Goal: Use online tool/utility: Utilize a website feature to perform a specific function

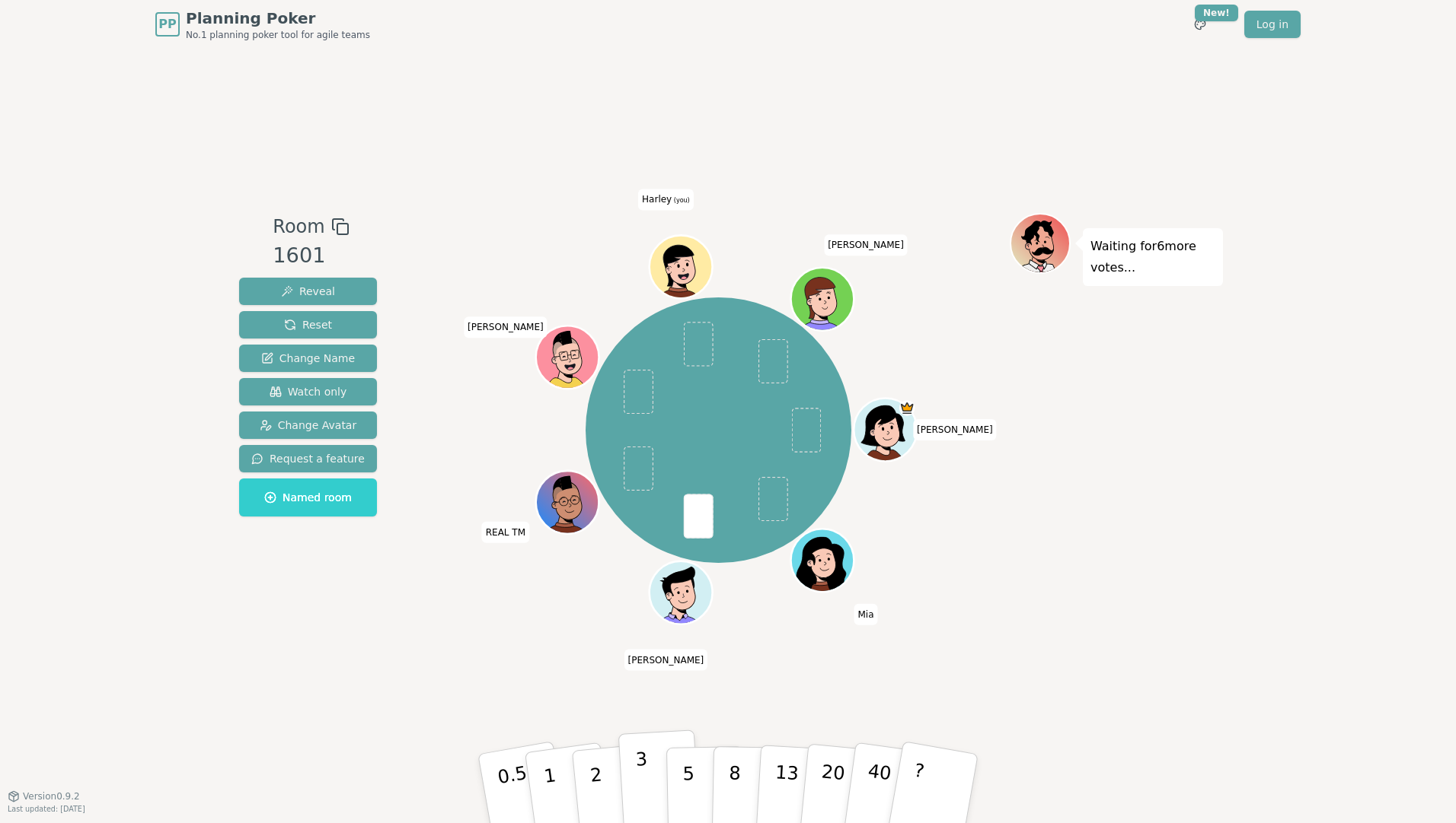
click at [637, 784] on p "3" at bounding box center [643, 790] width 17 height 83
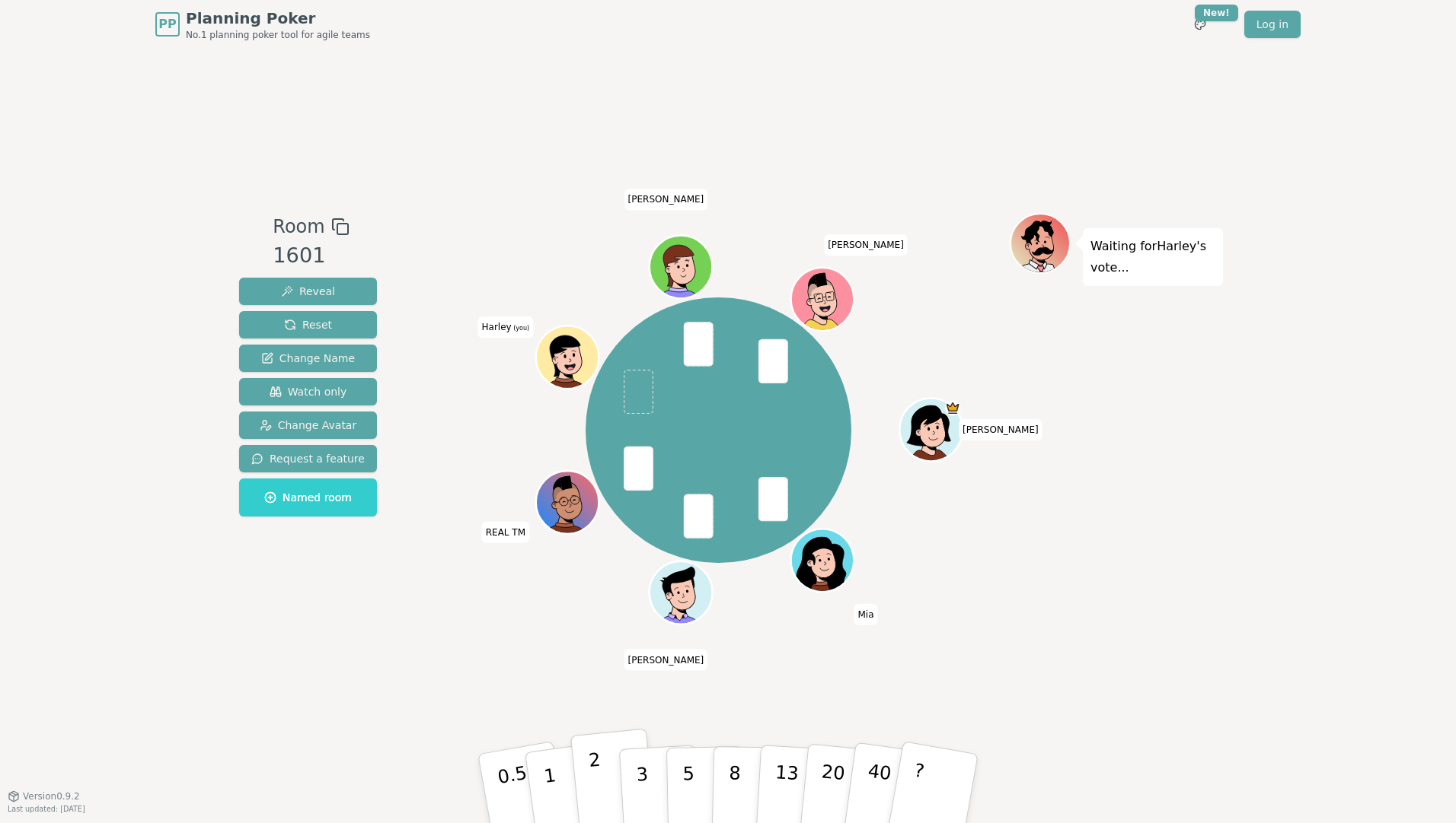
click at [604, 785] on button "2" at bounding box center [614, 789] width 87 height 121
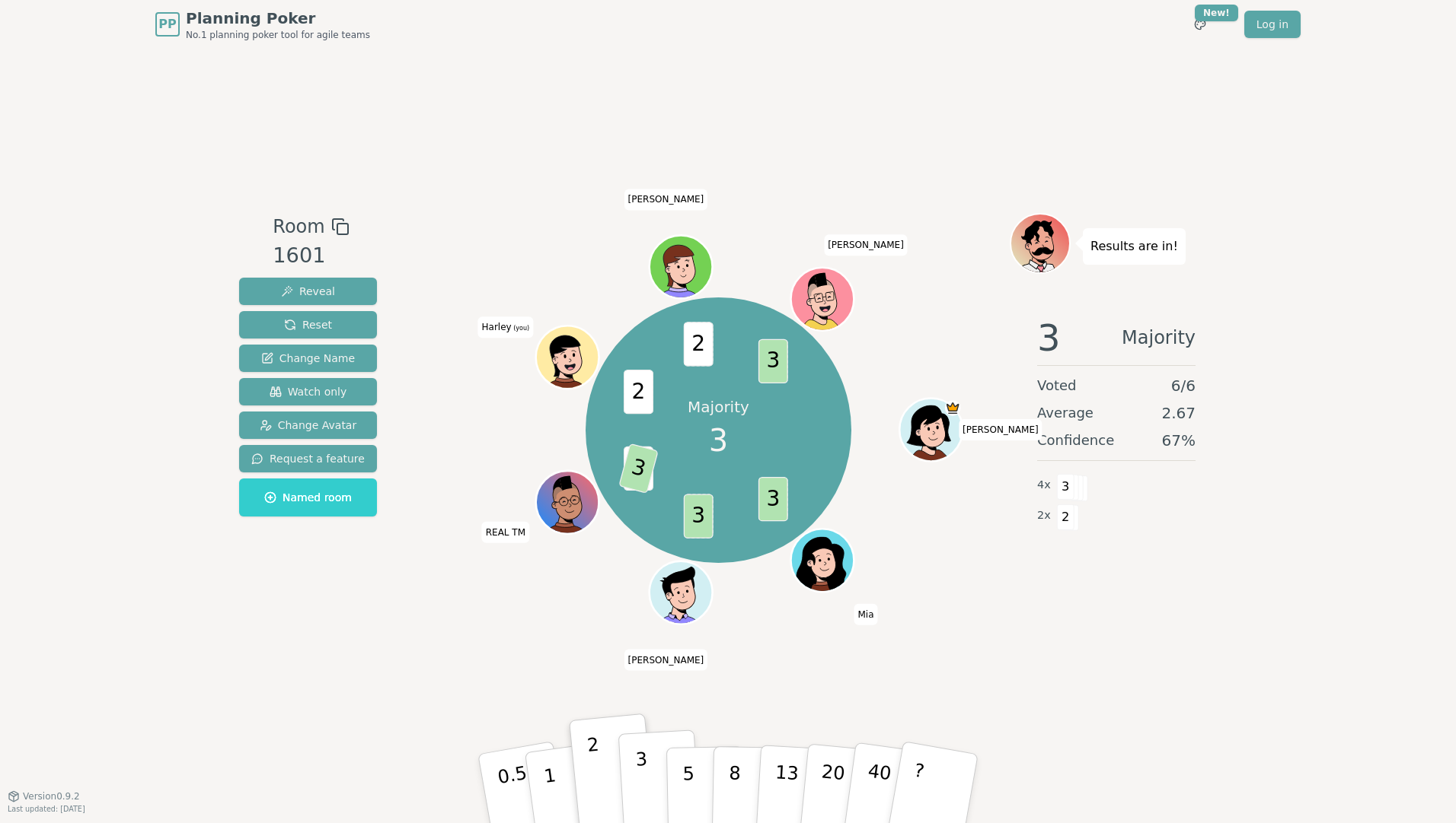
click at [657, 781] on button "3" at bounding box center [660, 789] width 83 height 119
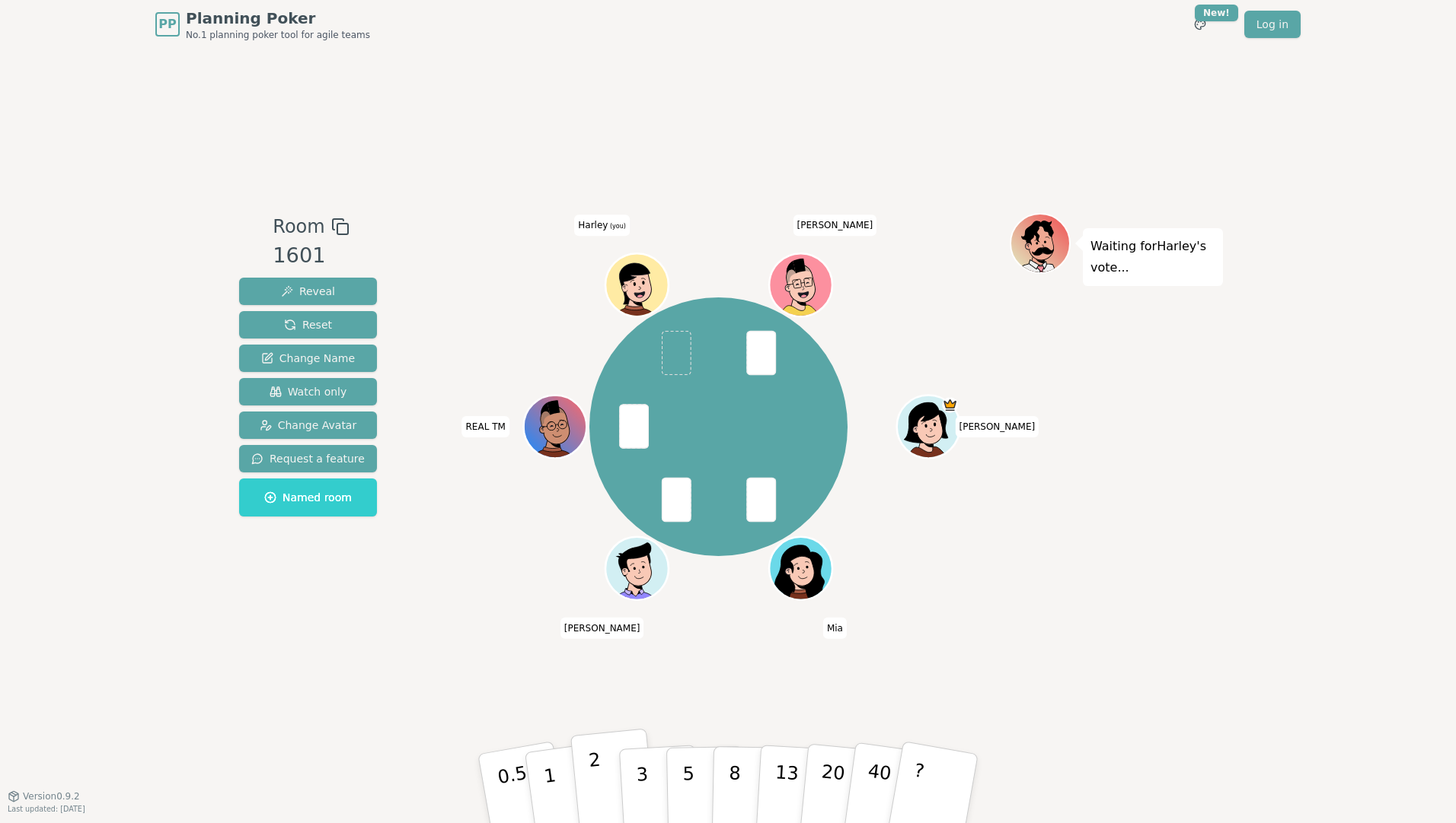
click at [594, 782] on p "2" at bounding box center [597, 791] width 20 height 83
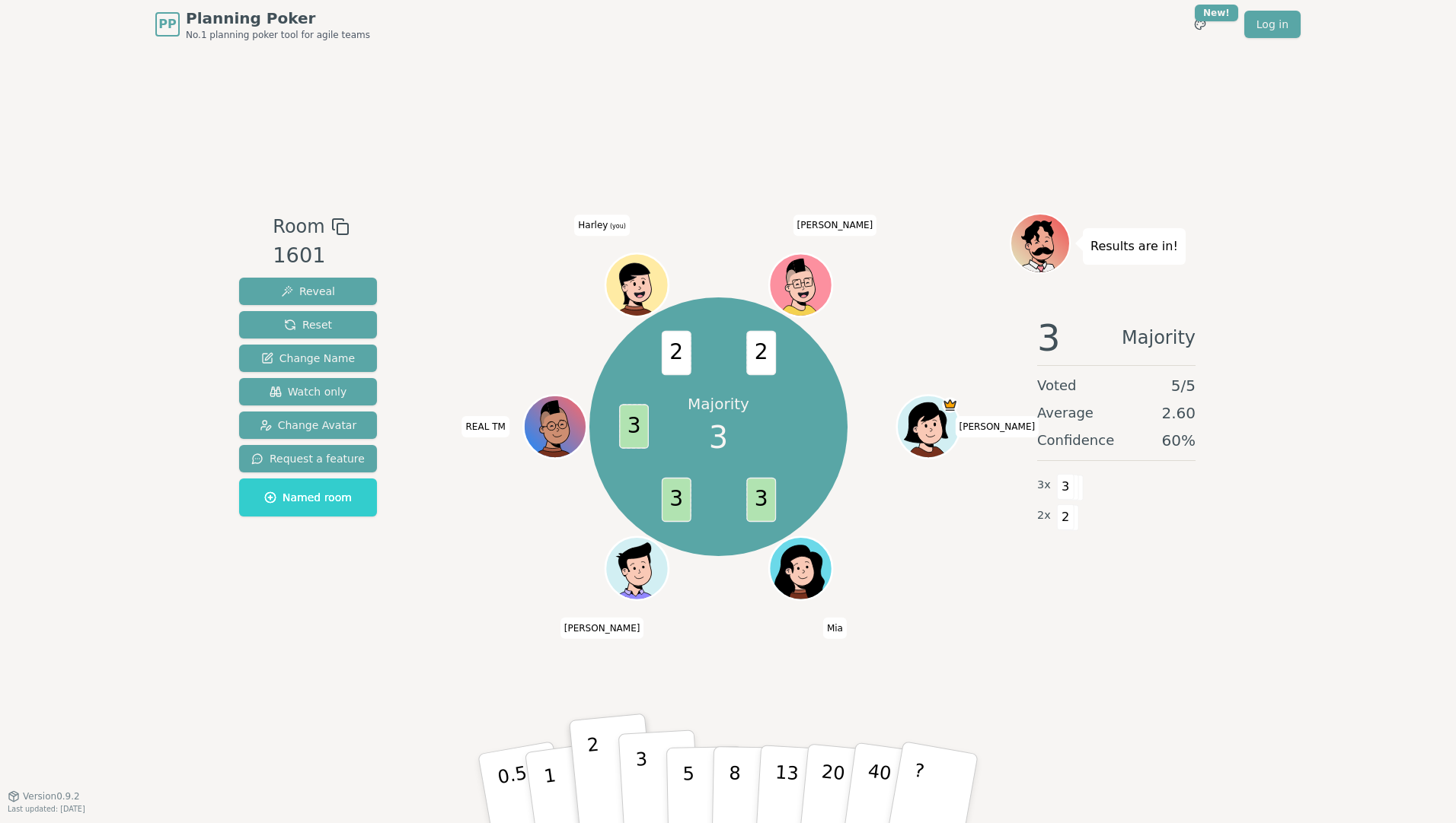
click at [649, 790] on button "3" at bounding box center [660, 789] width 83 height 119
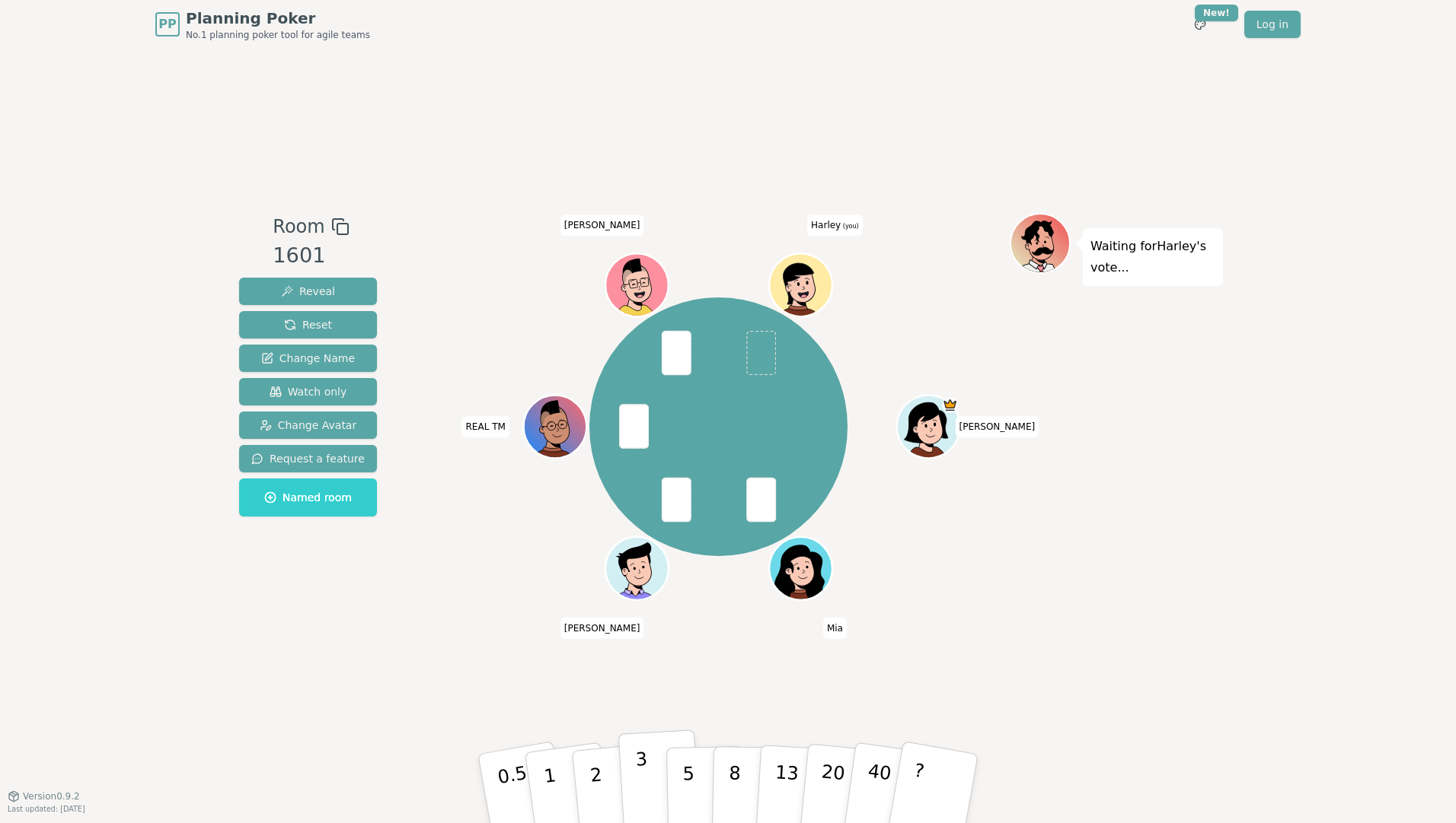
click at [654, 769] on button "3" at bounding box center [660, 789] width 83 height 119
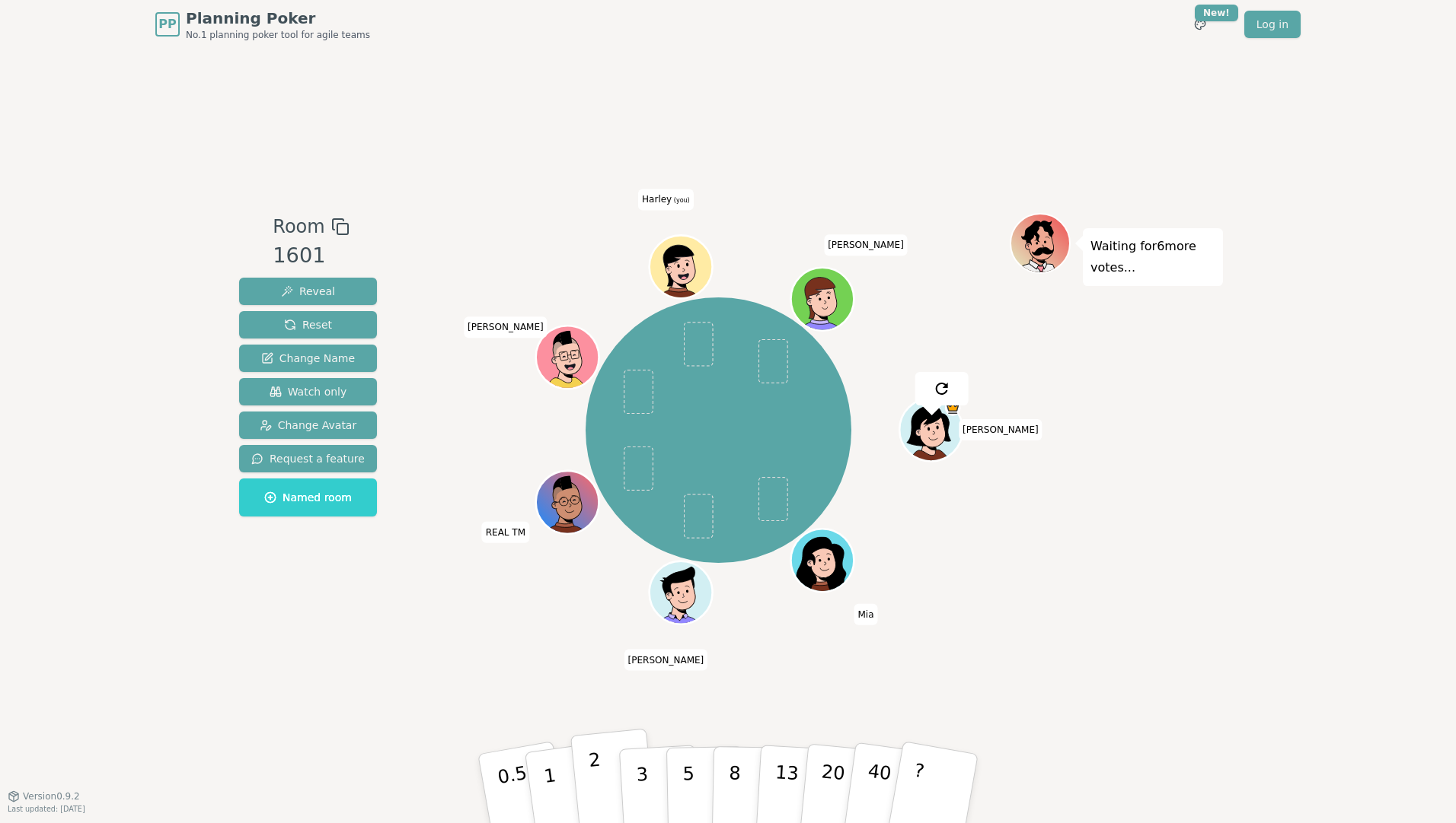
click at [593, 787] on p "2" at bounding box center [597, 791] width 20 height 83
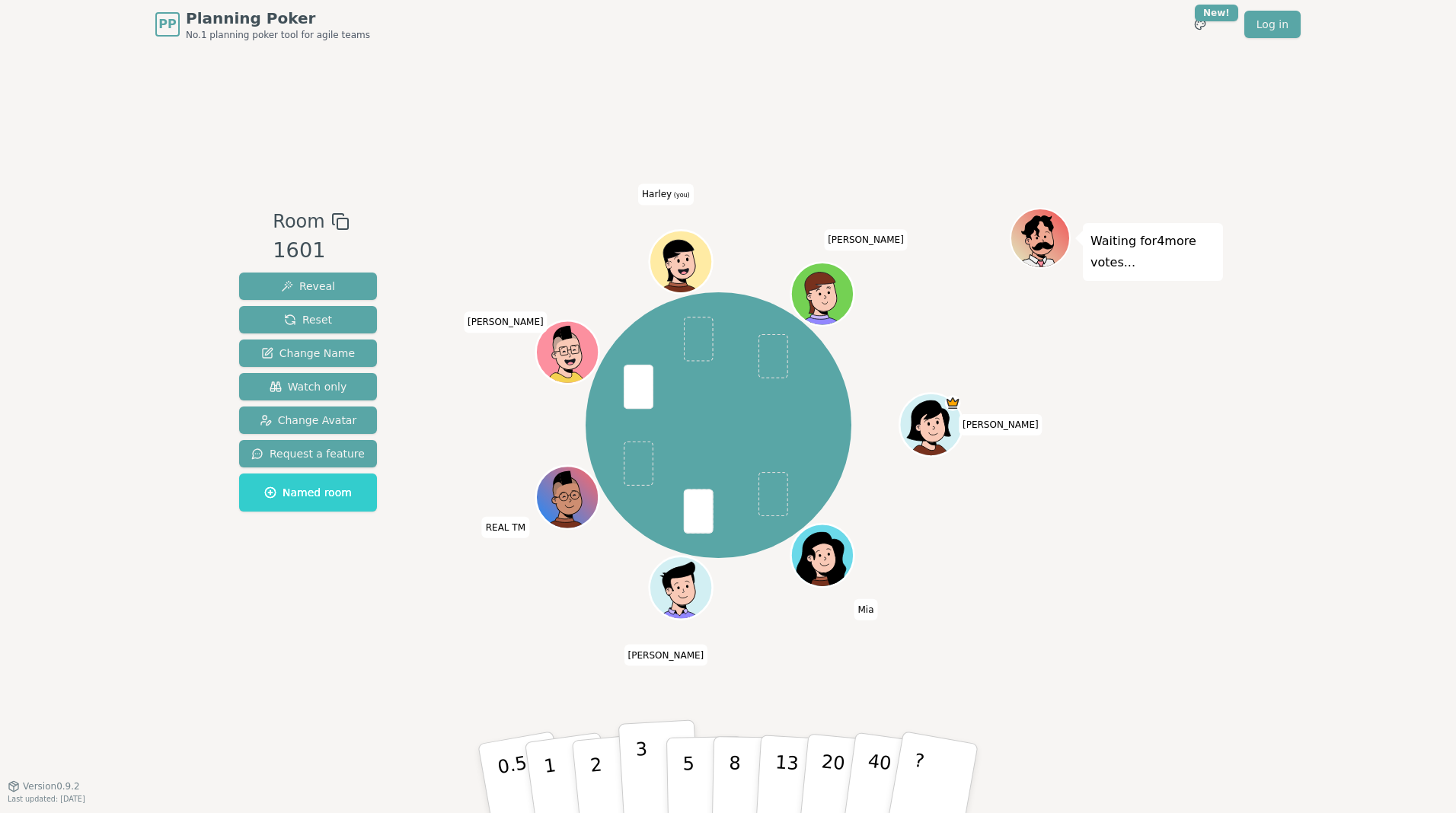
click at [641, 758] on p "3" at bounding box center [643, 780] width 17 height 83
click at [694, 772] on button "5" at bounding box center [705, 779] width 78 height 115
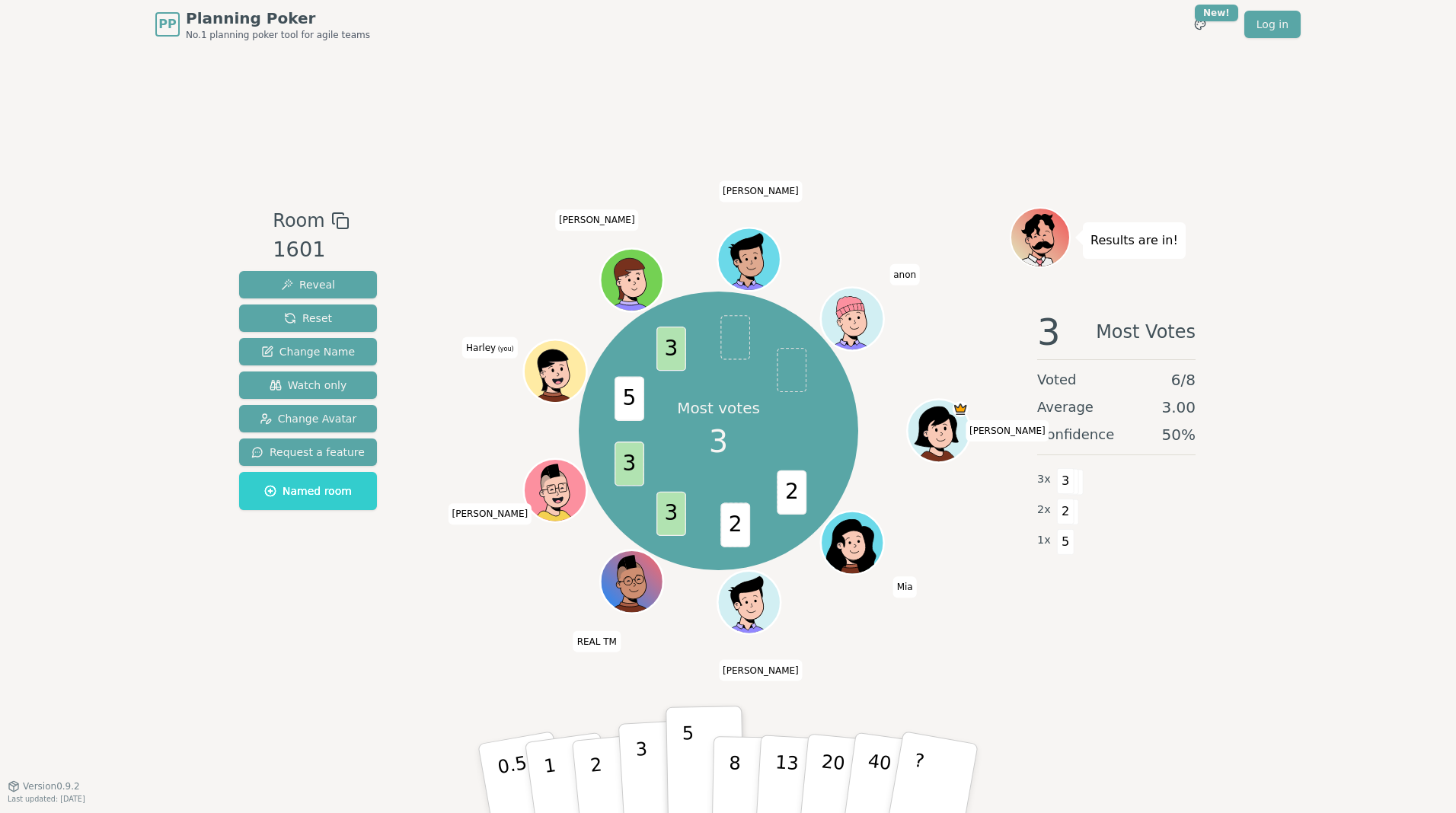
click at [641, 754] on p "3" at bounding box center [643, 780] width 17 height 83
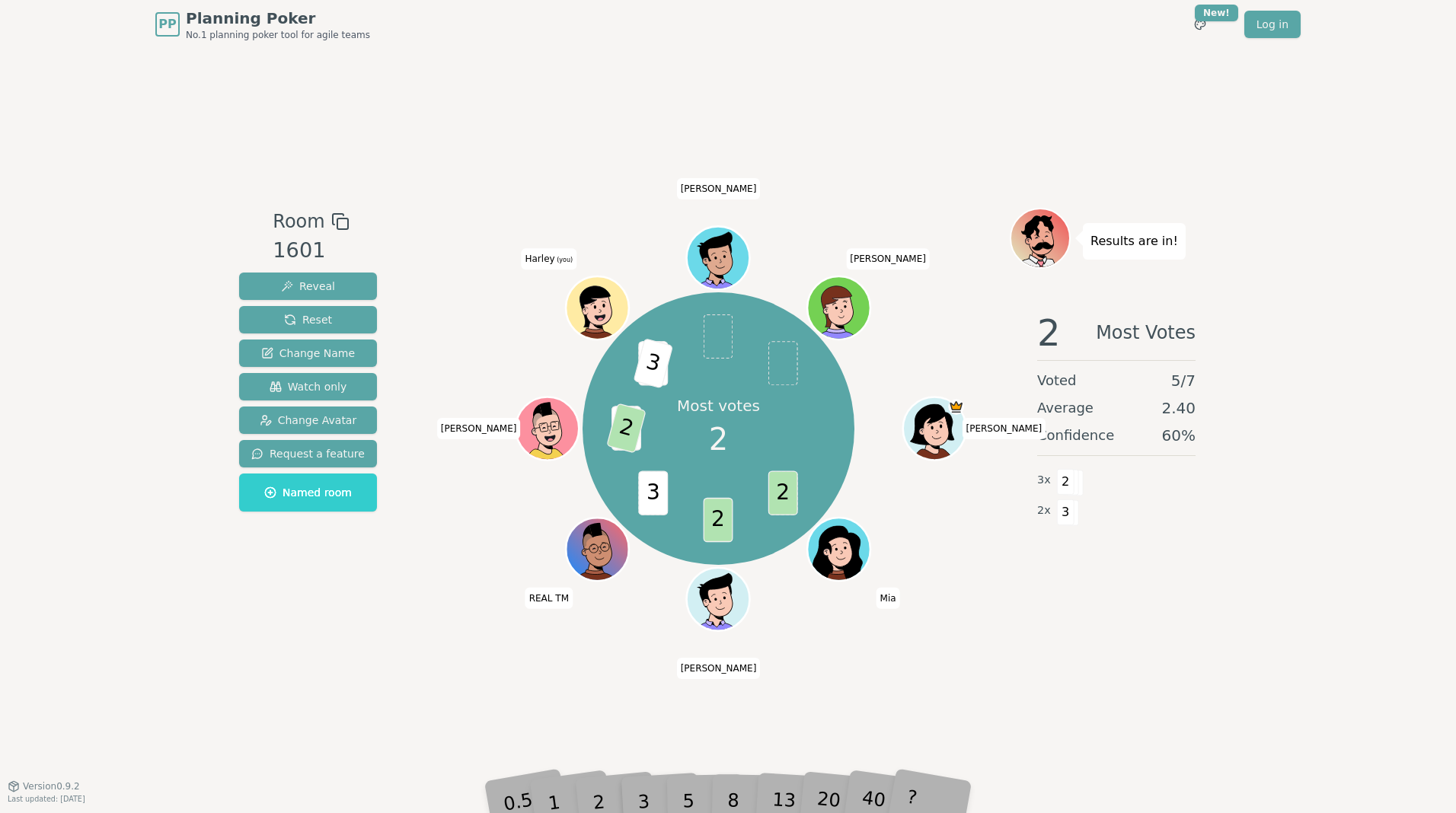
click at [578, 715] on div "Room 1601 Reveal Reset Change Name Watch only Change Avatar Request a feature N…" at bounding box center [728, 417] width 989 height 738
click at [602, 723] on div "Room 1601 Reveal Reset Change Name Watch only Change Avatar Request a feature N…" at bounding box center [728, 417] width 989 height 738
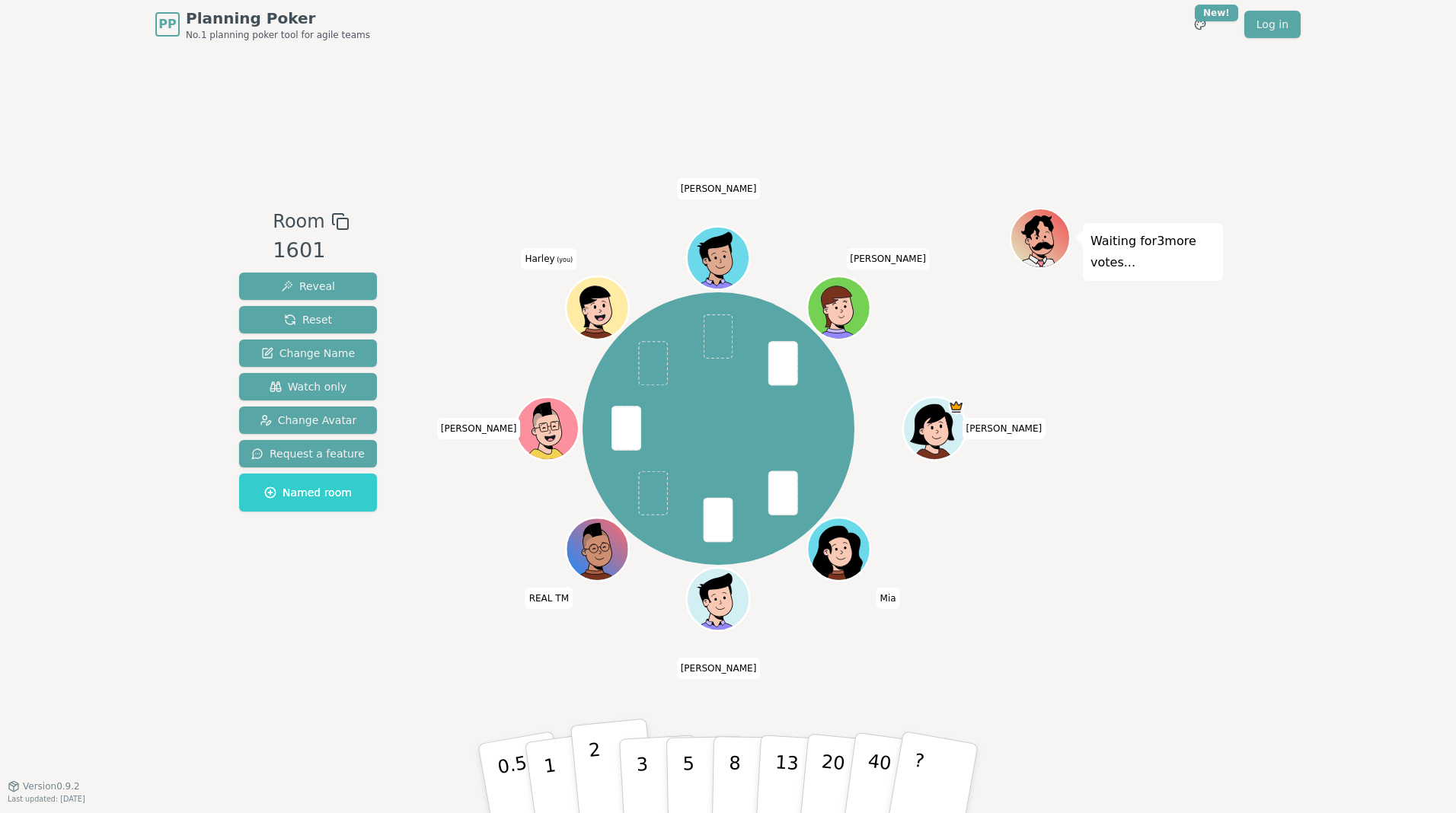
click at [608, 779] on button "2" at bounding box center [614, 779] width 87 height 121
click at [649, 784] on button "3" at bounding box center [660, 779] width 83 height 119
click at [649, 779] on button "3" at bounding box center [660, 779] width 83 height 119
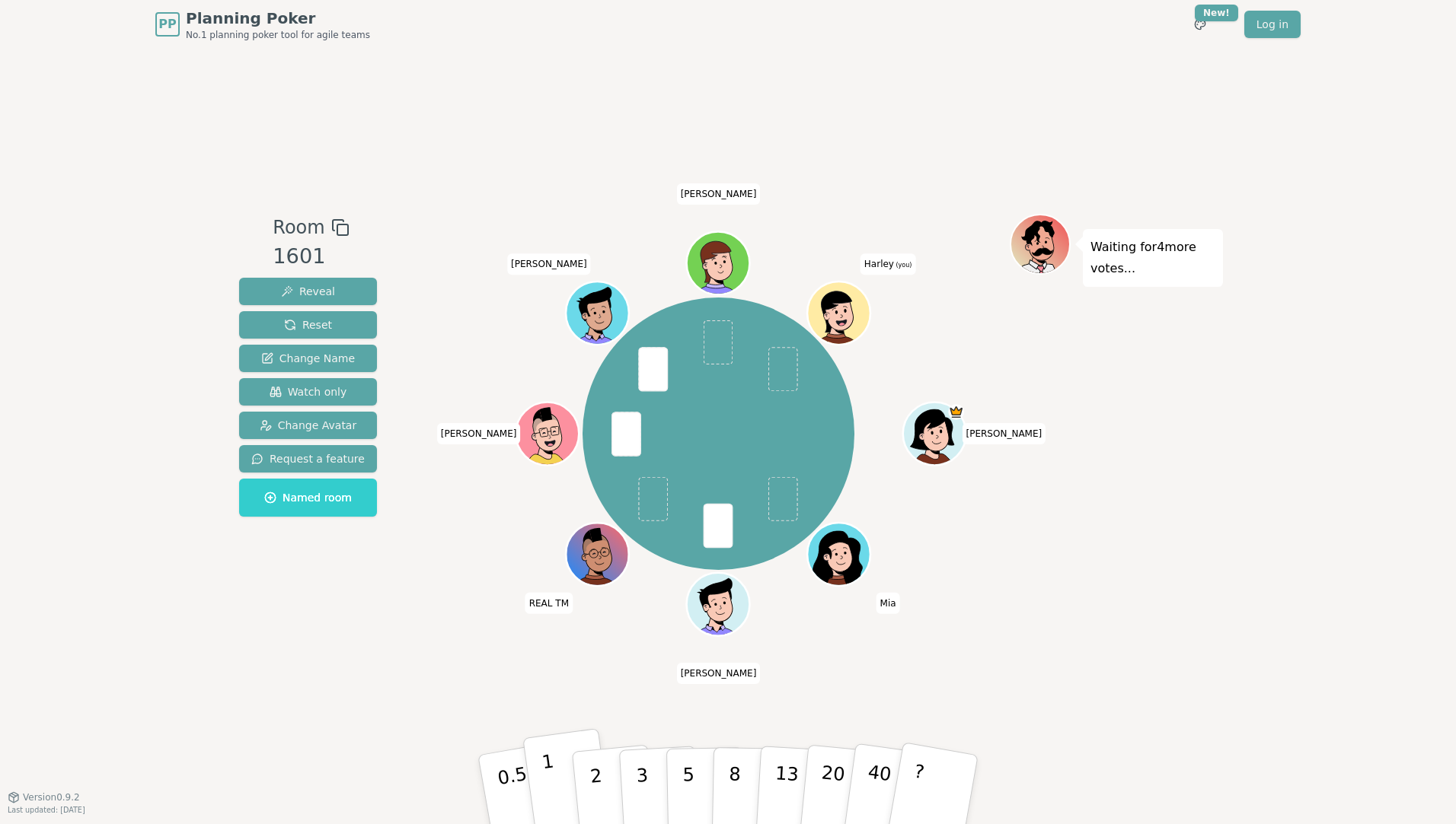
click at [555, 773] on button "1" at bounding box center [568, 789] width 91 height 123
